Goal: Task Accomplishment & Management: Manage account settings

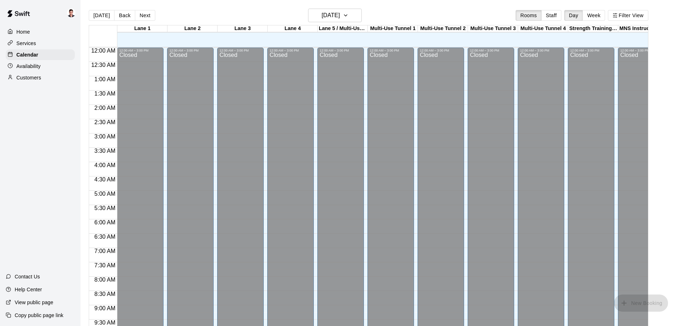
scroll to position [322, 0]
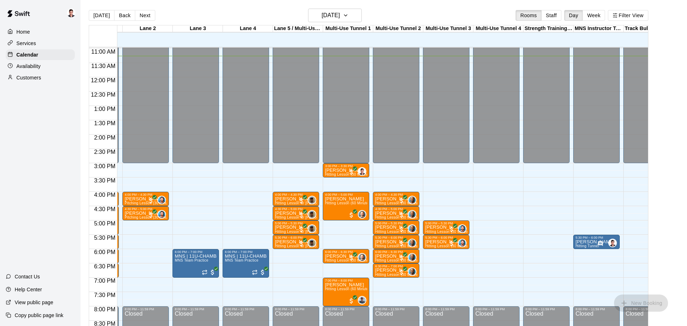
scroll to position [321, 50]
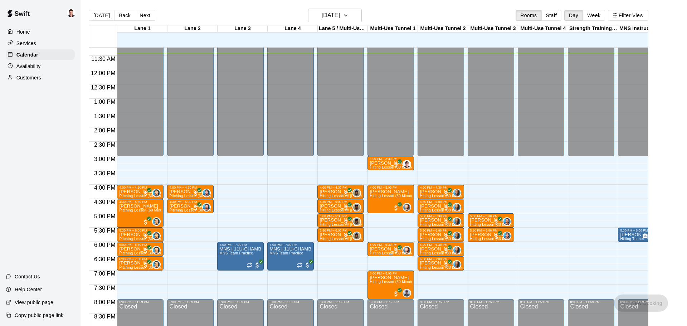
click at [324, 248] on div "12:00 AM – 3:00 PM Closed 4:00 PM – 4:30 PM Deuce Chanos Hitting Lesson w/ Mike…" at bounding box center [340, 70] width 47 height 687
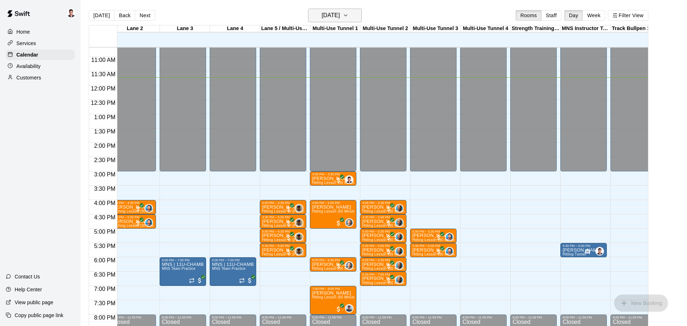
click at [348, 15] on icon "button" at bounding box center [346, 15] width 6 height 9
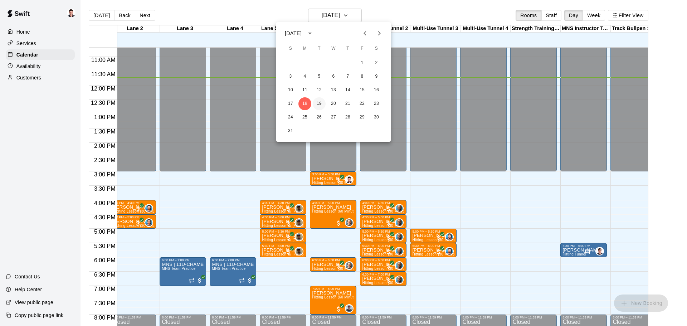
click at [321, 104] on button "19" at bounding box center [319, 103] width 13 height 13
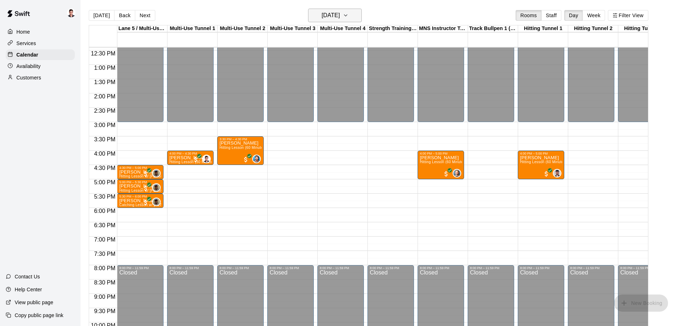
click at [340, 12] on h6 "Tuesday Aug 19" at bounding box center [331, 15] width 18 height 10
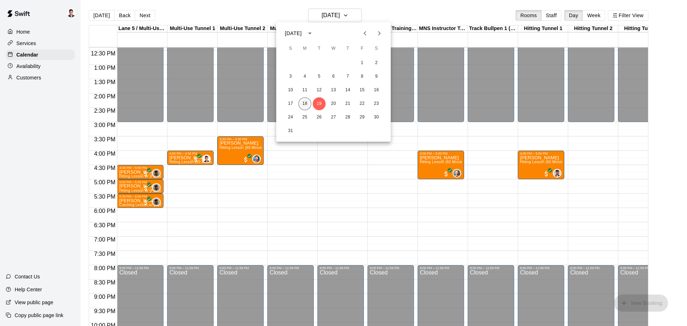
click at [303, 109] on button "18" at bounding box center [304, 103] width 13 height 13
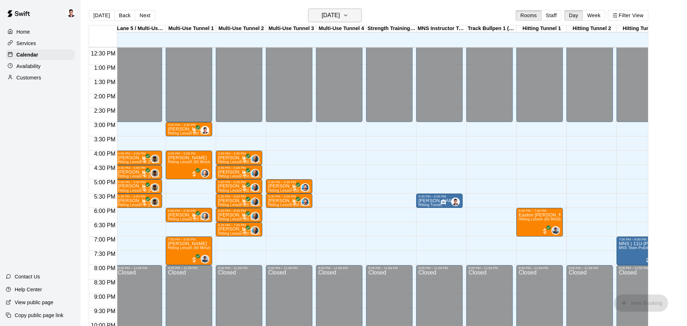
click at [337, 18] on h6 "Monday Aug 18" at bounding box center [331, 15] width 18 height 10
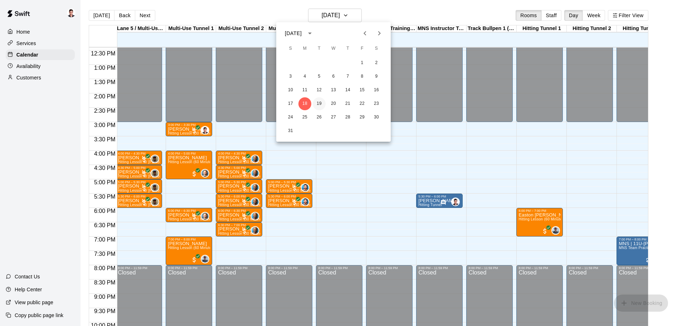
click at [319, 104] on button "19" at bounding box center [319, 103] width 13 height 13
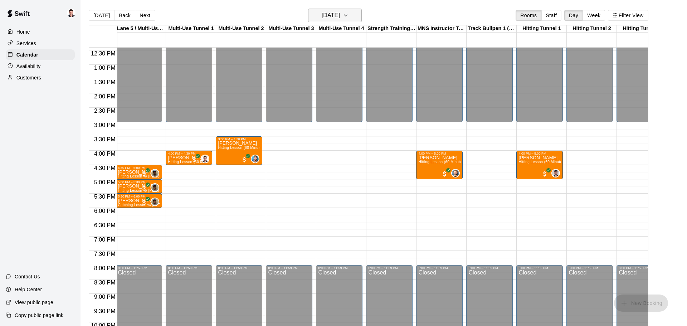
click at [348, 15] on icon "button" at bounding box center [346, 15] width 6 height 9
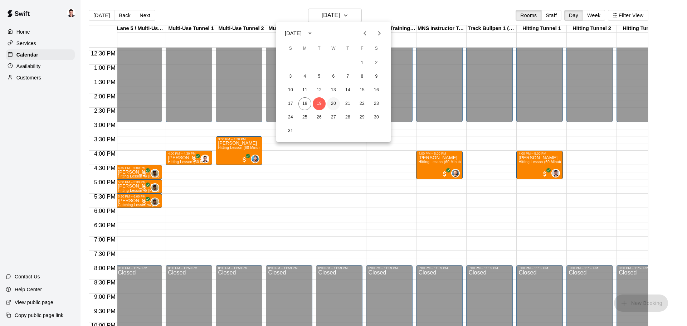
click at [332, 103] on button "20" at bounding box center [333, 103] width 13 height 13
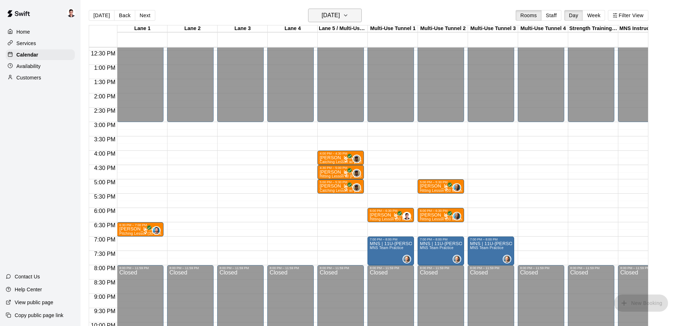
click at [340, 20] on h6 "Wednesday Aug 20" at bounding box center [331, 15] width 18 height 10
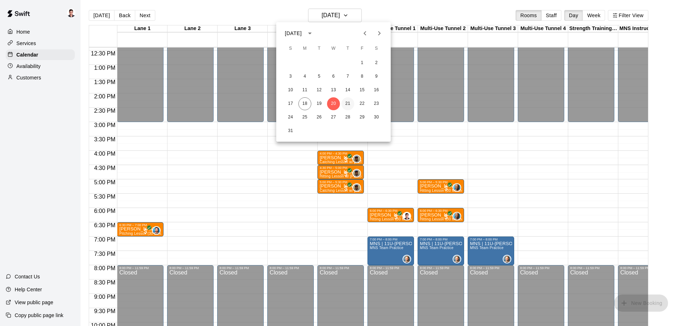
click at [348, 104] on button "21" at bounding box center [347, 103] width 13 height 13
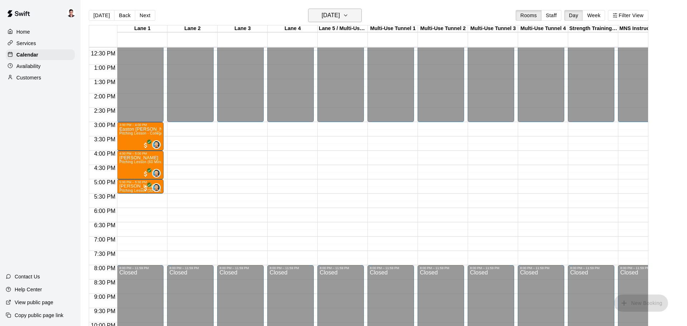
click at [353, 18] on button "Thursday Aug 21" at bounding box center [335, 16] width 54 height 14
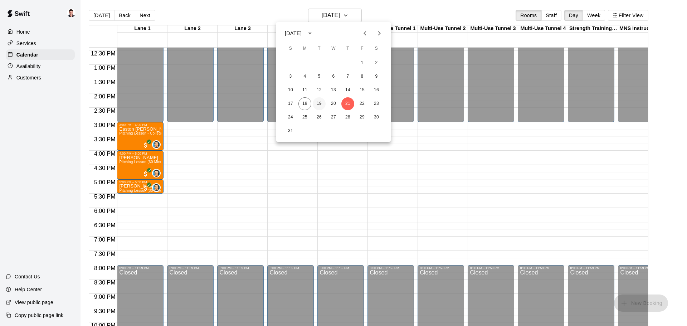
click at [317, 102] on button "19" at bounding box center [319, 103] width 13 height 13
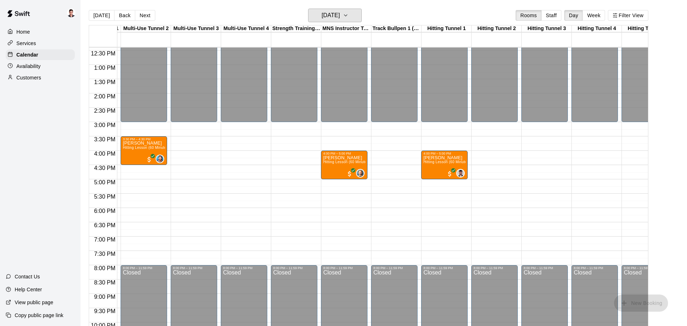
scroll to position [0, 313]
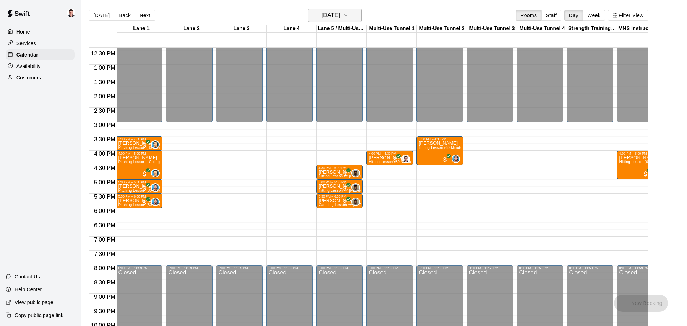
click at [359, 16] on button "Tuesday Aug 19" at bounding box center [335, 16] width 54 height 14
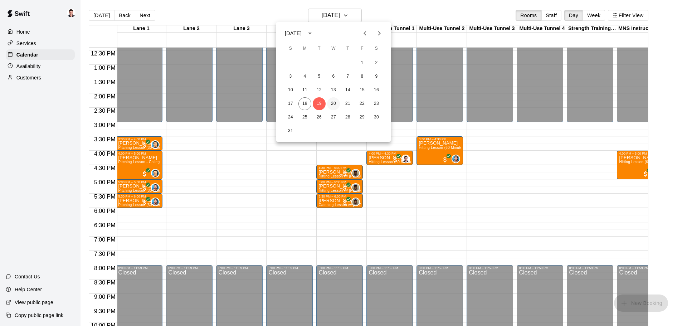
click at [331, 104] on button "20" at bounding box center [333, 103] width 13 height 13
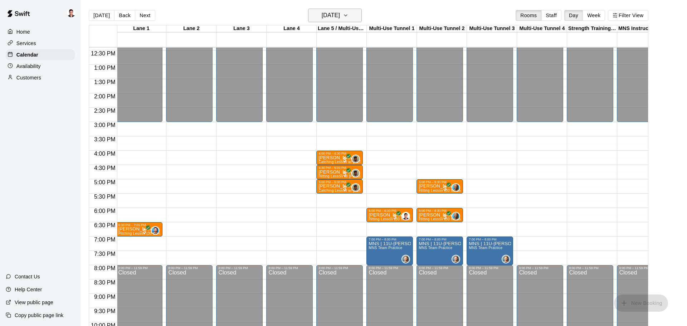
click at [340, 16] on h6 "Wednesday Aug 20" at bounding box center [331, 15] width 18 height 10
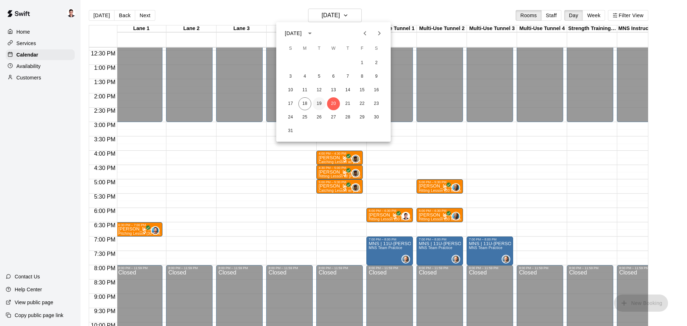
click at [318, 109] on button "19" at bounding box center [319, 103] width 13 height 13
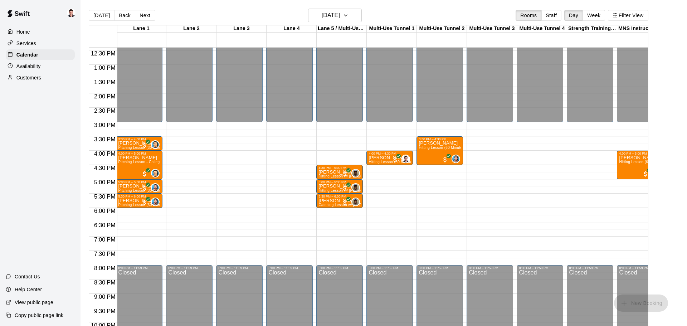
click at [34, 66] on p "Availability" at bounding box center [28, 66] width 24 height 7
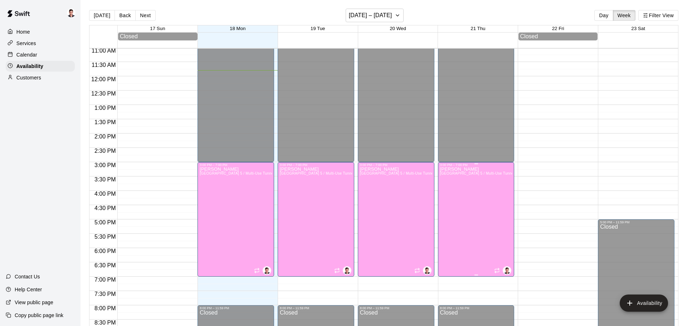
click at [463, 206] on div "Anthony Miller Lane 3, Lane 4, Lane 5 / Multi-Use Tunnel 5, Multi-Use Tunnel 1,…" at bounding box center [476, 330] width 72 height 326
click at [449, 175] on icon "edit" at bounding box center [447, 174] width 9 height 9
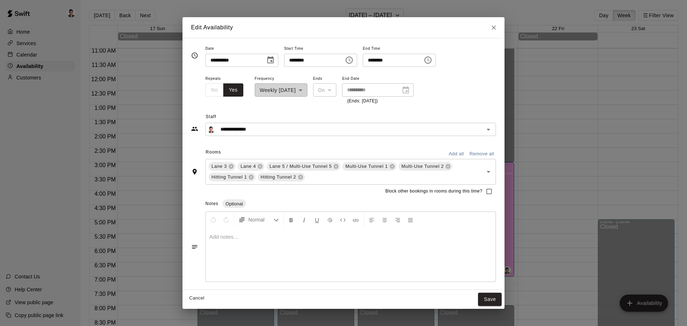
click at [431, 63] on icon "Choose time, selected time is 7:00 PM" at bounding box center [427, 60] width 7 height 7
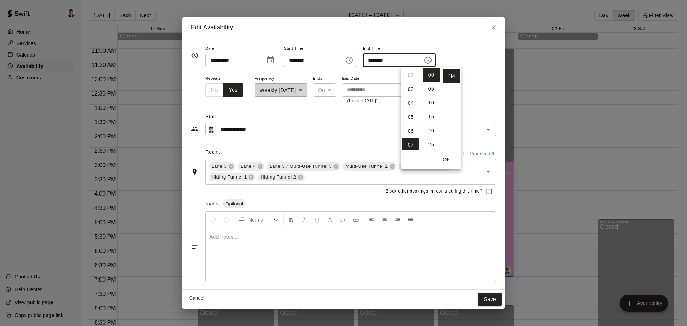
click at [406, 99] on li "04" at bounding box center [410, 103] width 17 height 13
type input "********"
click at [449, 162] on button "OK" at bounding box center [446, 159] width 23 height 13
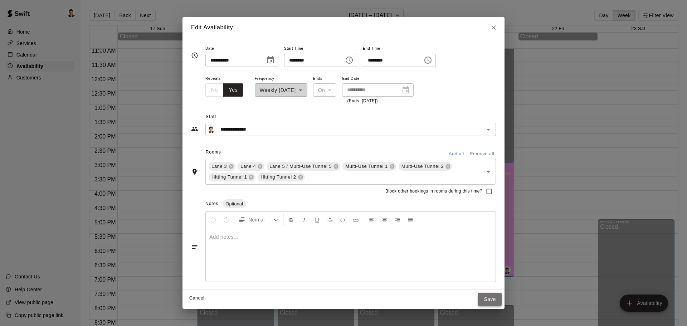
click at [497, 301] on button "Save" at bounding box center [490, 299] width 24 height 13
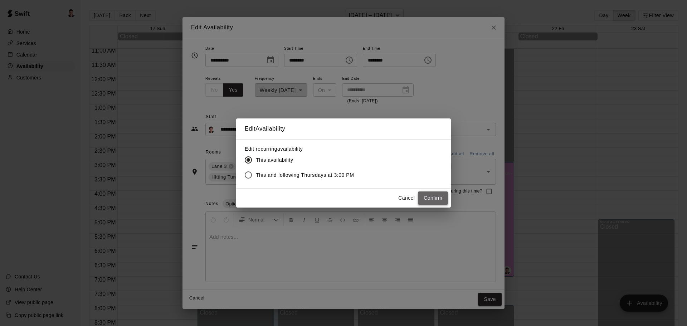
click at [440, 202] on button "Confirm" at bounding box center [433, 197] width 30 height 13
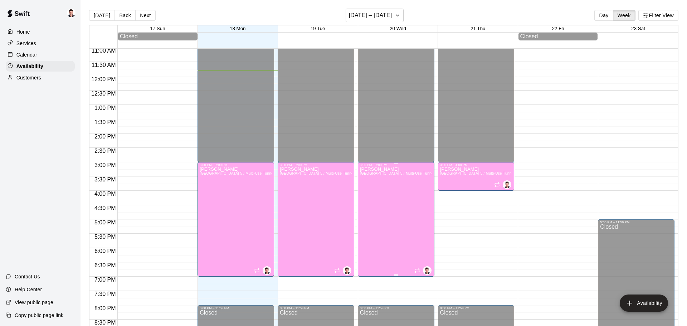
click at [399, 246] on div "Anthony Miller Lane 3, Lane 4, Lane 5 / Multi-Use Tunnel 5, Multi-Use Tunnel 1,…" at bounding box center [396, 330] width 72 height 326
click at [367, 177] on icon "edit" at bounding box center [367, 174] width 9 height 9
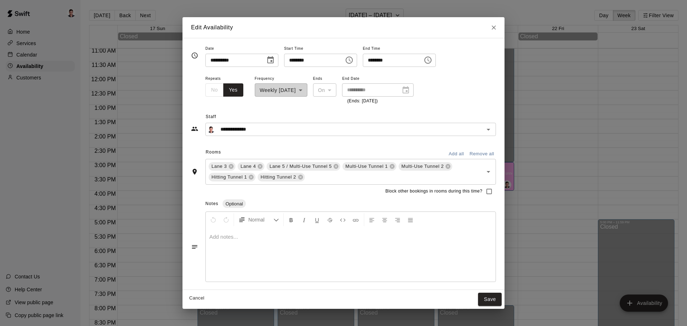
click at [432, 60] on icon "Choose time, selected time is 7:00 PM" at bounding box center [428, 60] width 9 height 9
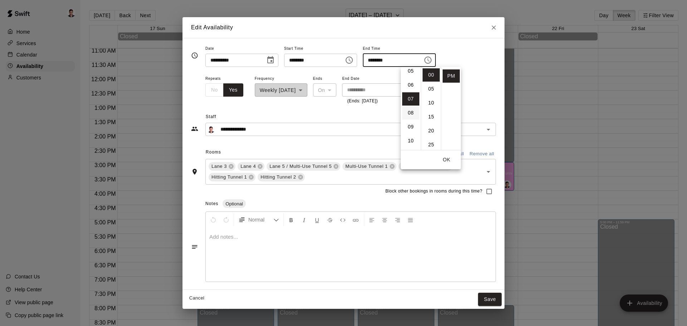
scroll to position [70, 0]
click at [408, 89] on li "06" at bounding box center [410, 88] width 17 height 13
type input "********"
click at [449, 161] on button "OK" at bounding box center [446, 159] width 23 height 13
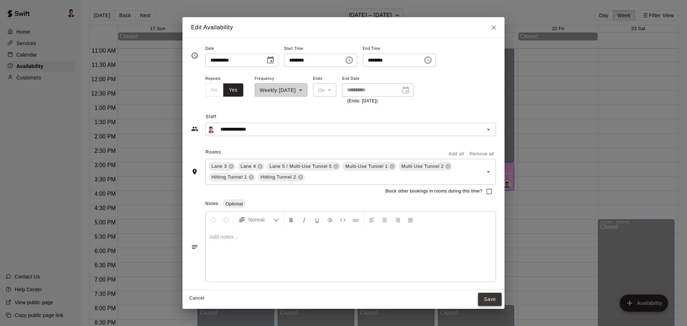
click at [487, 297] on button "Save" at bounding box center [490, 299] width 24 height 13
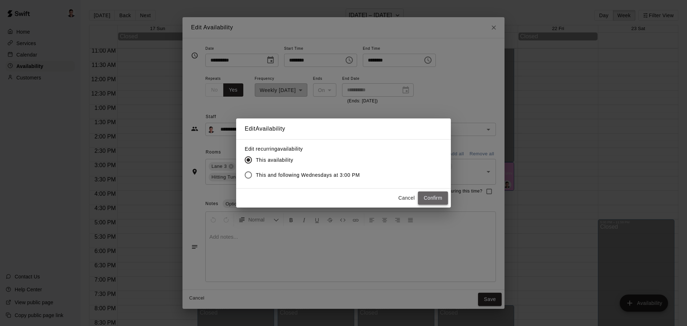
click at [440, 202] on button "Confirm" at bounding box center [433, 197] width 30 height 13
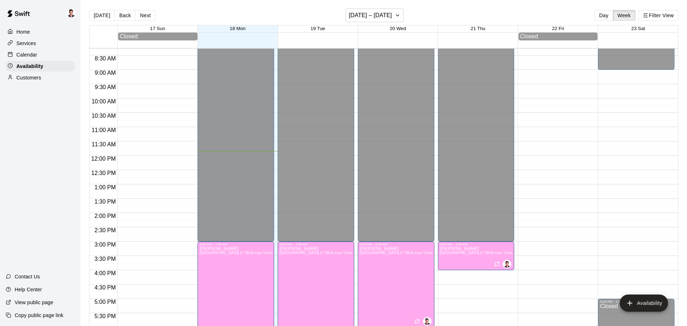
scroll to position [226, 0]
